Goal: Task Accomplishment & Management: Manage account settings

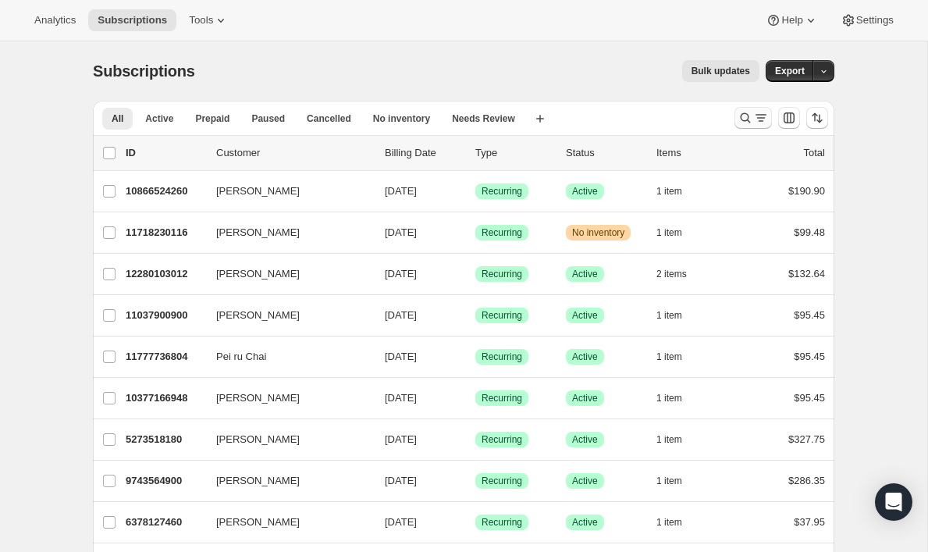
click at [744, 119] on icon "Search and filter results" at bounding box center [745, 118] width 16 height 16
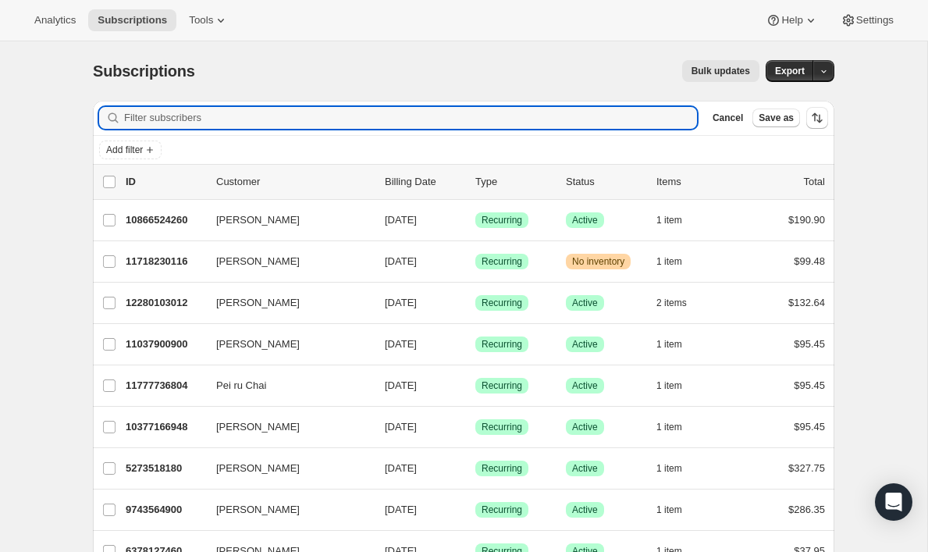
paste input "[EMAIL_ADDRESS][DOMAIN_NAME]"
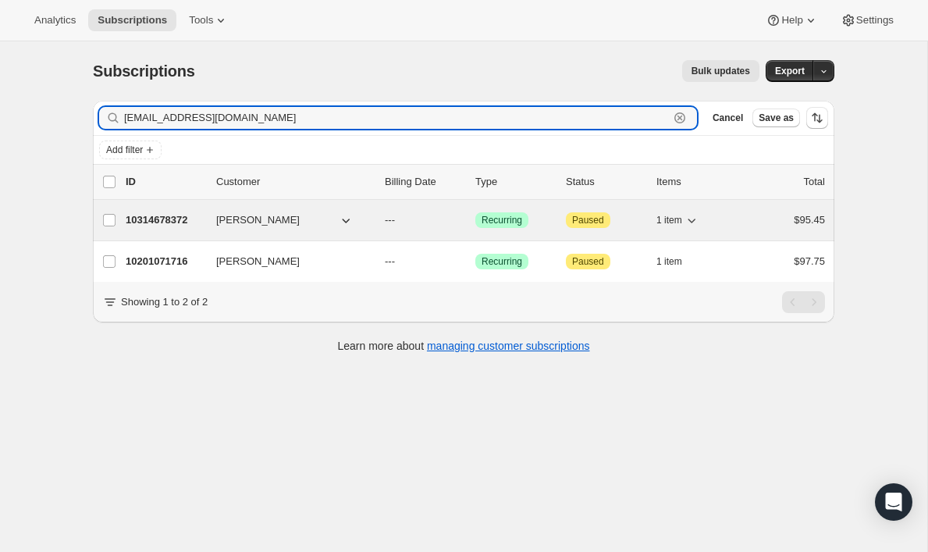
type input "[EMAIL_ADDRESS][DOMAIN_NAME]"
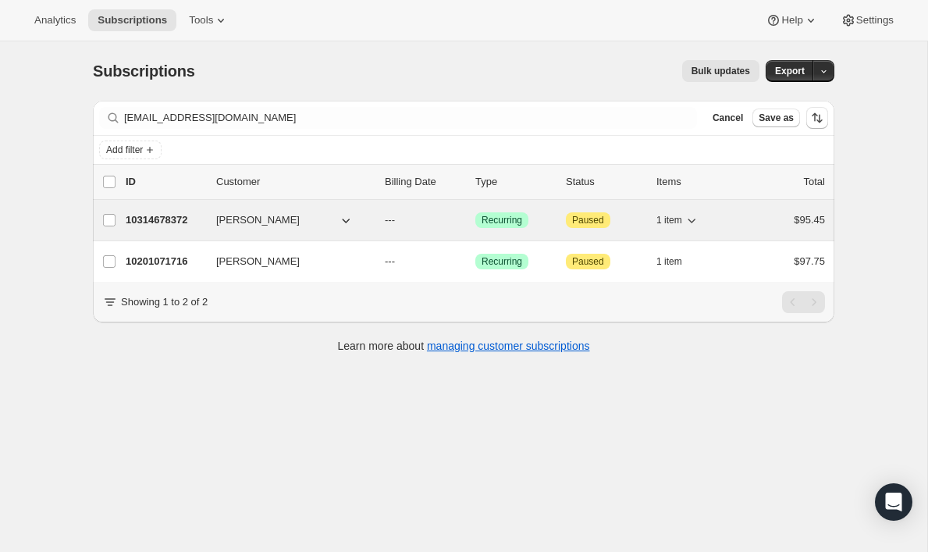
click at [162, 226] on p "10314678372" at bounding box center [165, 220] width 78 height 16
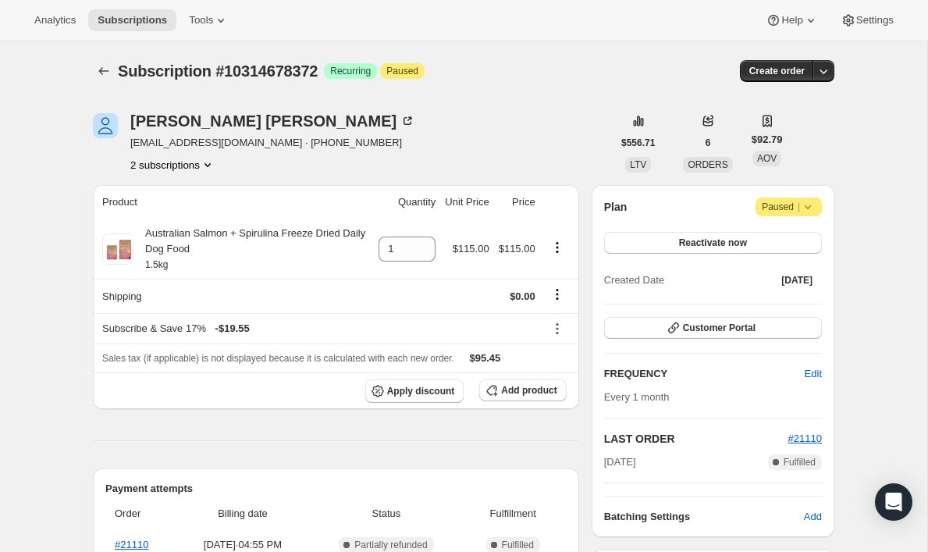
click at [809, 216] on div "Plan Attention Paused | Reactivate now Created Date [DATE]" at bounding box center [713, 244] width 218 height 94
click at [803, 206] on icon at bounding box center [808, 207] width 16 height 16
click at [768, 212] on span "Paused |" at bounding box center [789, 207] width 54 height 16
click at [768, 211] on span "Paused |" at bounding box center [789, 207] width 54 height 16
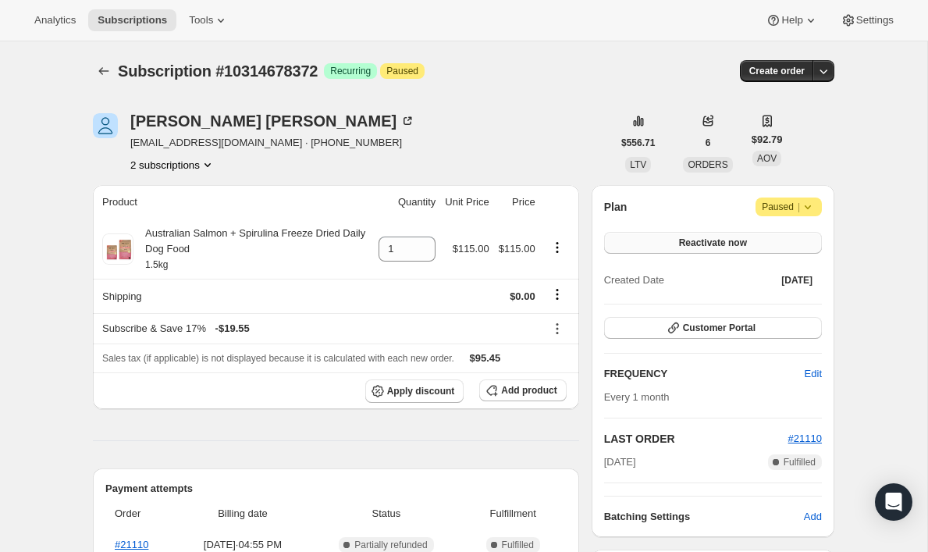
click at [680, 243] on span "Reactivate now" at bounding box center [713, 242] width 68 height 12
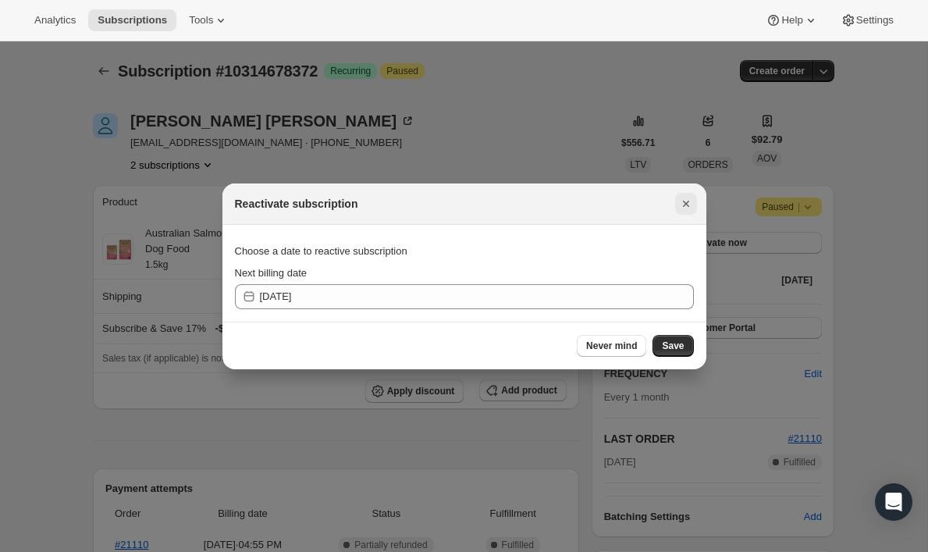
click at [689, 197] on icon "Close" at bounding box center [686, 204] width 16 height 16
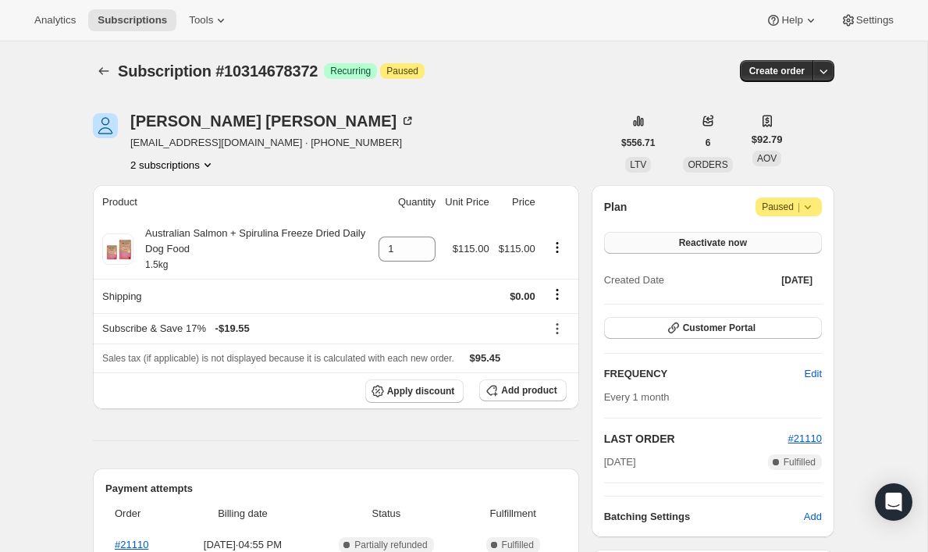
click at [737, 240] on span "Reactivate now" at bounding box center [713, 242] width 68 height 12
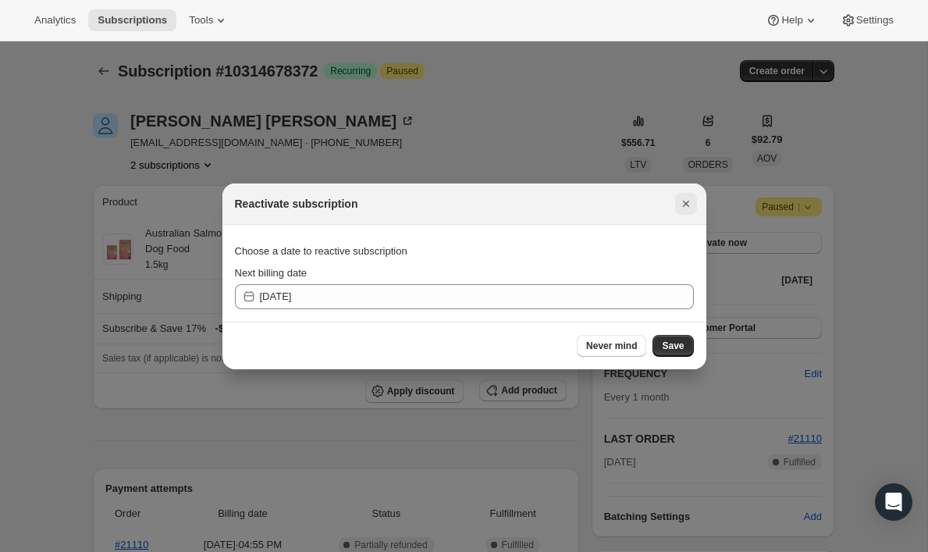
click at [687, 201] on icon "Close" at bounding box center [686, 204] width 16 height 16
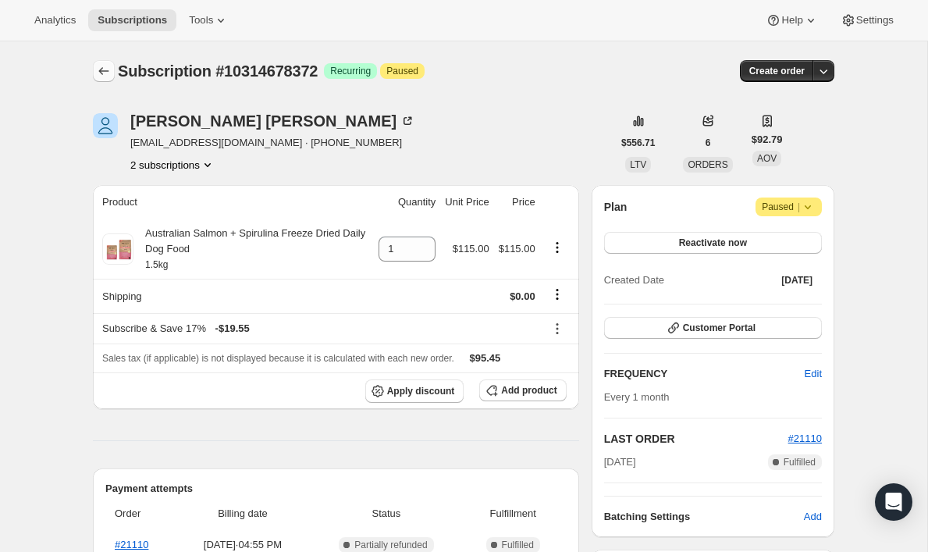
click at [112, 68] on button "Subscriptions" at bounding box center [104, 71] width 22 height 22
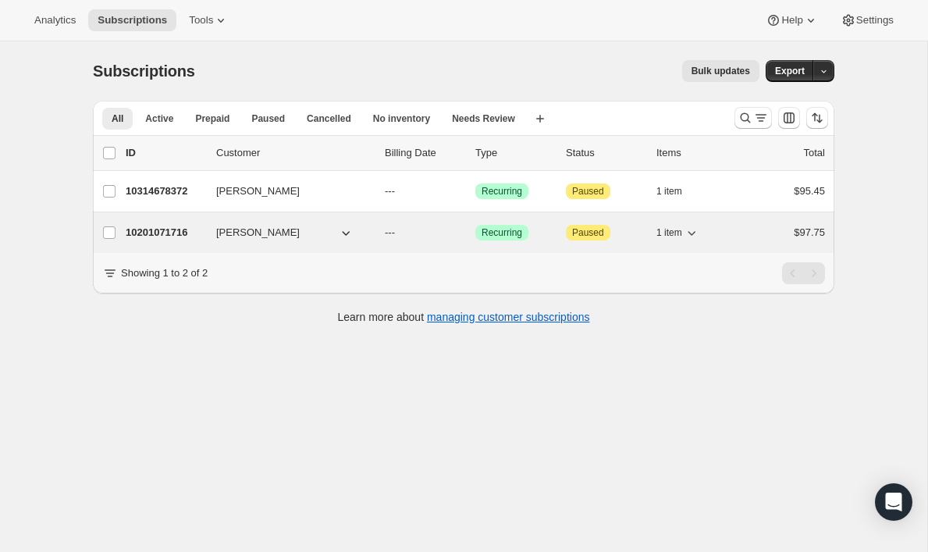
click at [157, 240] on p "10201071716" at bounding box center [165, 233] width 78 height 16
